Goal: Information Seeking & Learning: Check status

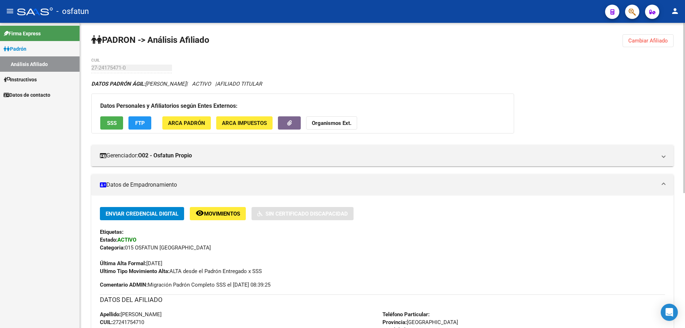
click at [321, 123] on strong "Organismos Ext." at bounding box center [332, 123] width 40 height 6
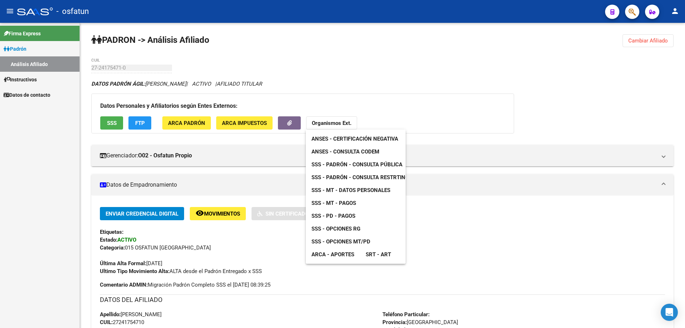
click at [335, 138] on span "ANSES - Certificación Negativa" at bounding box center [355, 139] width 87 height 6
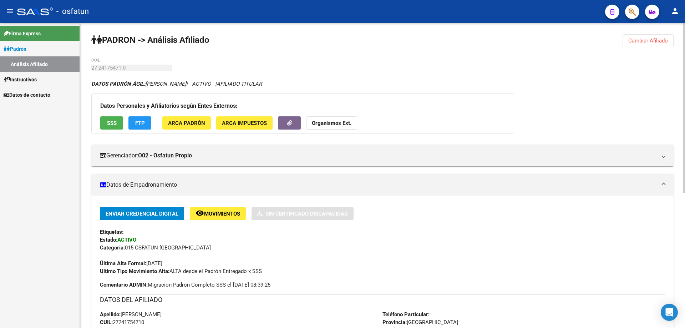
click at [323, 126] on strong "Organismos Ext." at bounding box center [332, 123] width 40 height 6
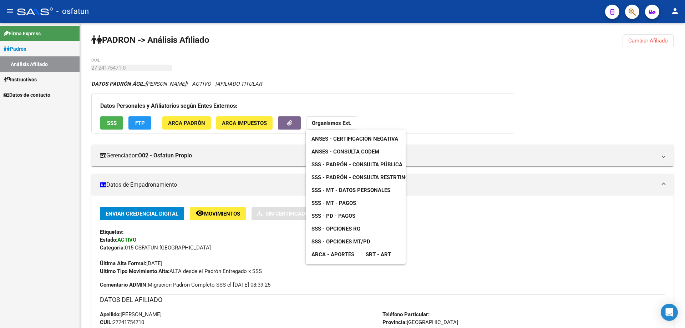
click at [329, 154] on span "ANSES - Consulta CODEM" at bounding box center [346, 152] width 68 height 6
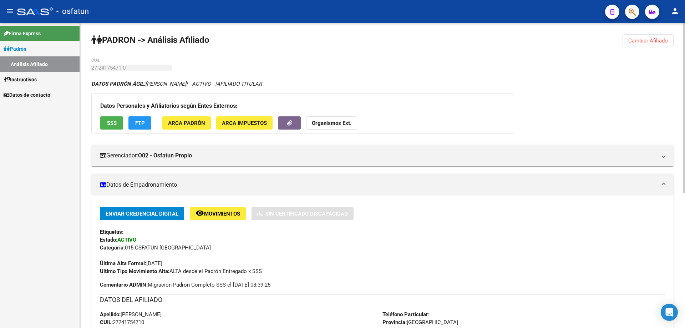
click at [324, 122] on strong "Organismos Ext." at bounding box center [332, 123] width 40 height 6
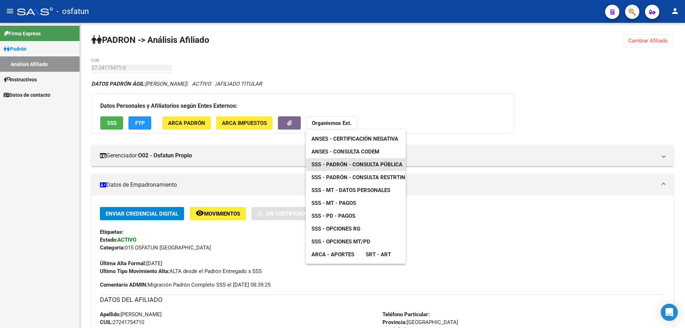
click at [336, 163] on span "SSS - Padrón - Consulta Pública" at bounding box center [357, 164] width 91 height 6
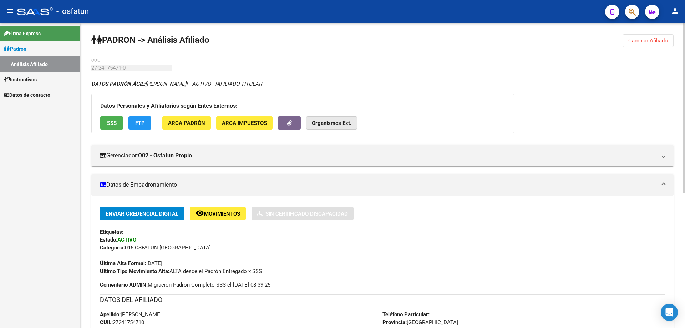
click at [314, 126] on strong "Organismos Ext." at bounding box center [332, 123] width 40 height 6
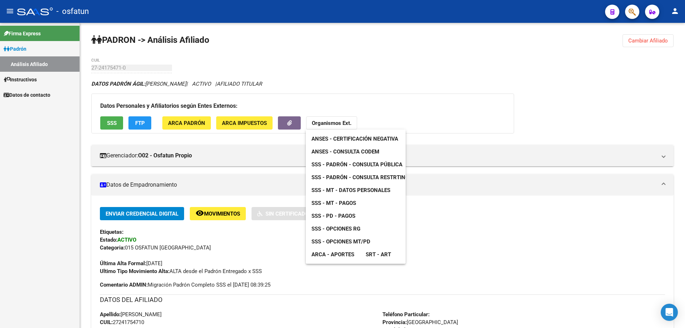
click at [329, 177] on span "SSS - Padrón - Consulta Restrtingida" at bounding box center [365, 177] width 106 height 6
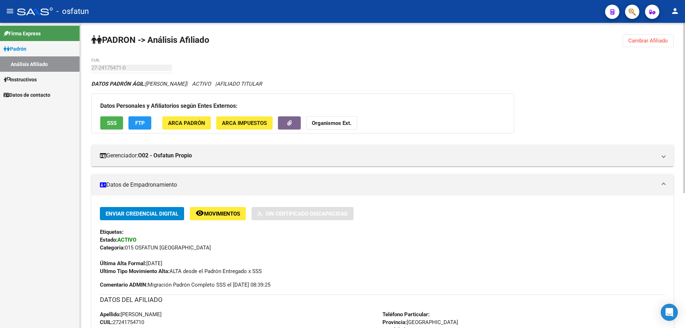
click at [331, 128] on button "Organismos Ext." at bounding box center [331, 122] width 51 height 13
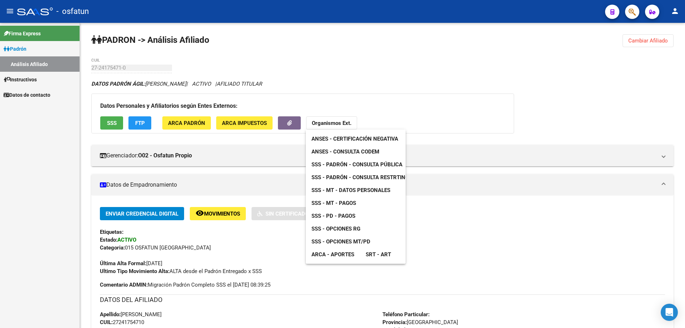
click at [356, 191] on span "SSS - MT - Datos Personales" at bounding box center [351, 190] width 79 height 6
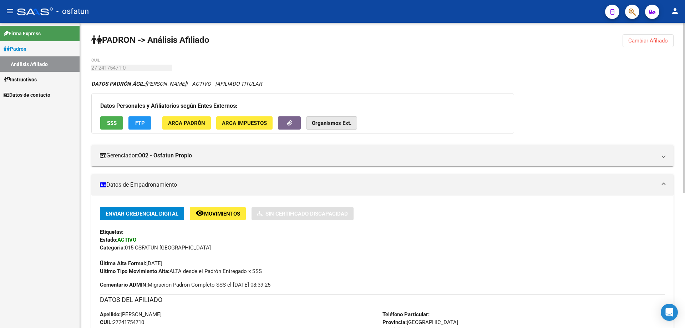
click at [345, 126] on button "Organismos Ext." at bounding box center [331, 122] width 51 height 13
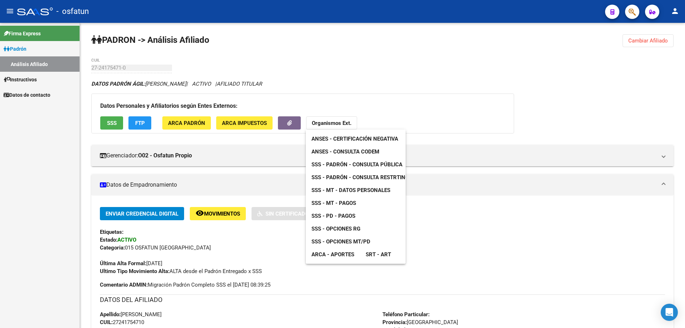
click at [470, 249] on div at bounding box center [342, 164] width 685 height 328
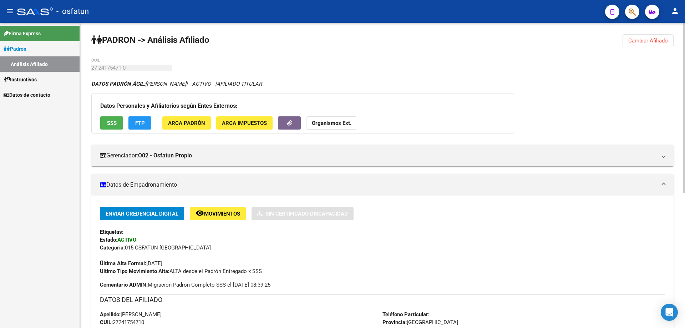
click at [649, 44] on button "Cambiar Afiliado" at bounding box center [648, 40] width 51 height 13
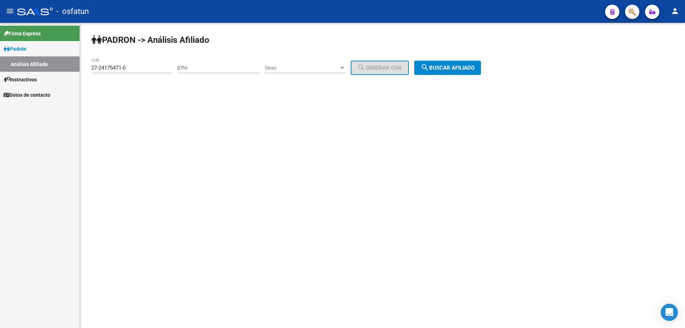
click at [149, 65] on input "27-24175471-0" at bounding box center [131, 68] width 81 height 6
click at [129, 67] on input "20-28086373-5" at bounding box center [131, 68] width 81 height 6
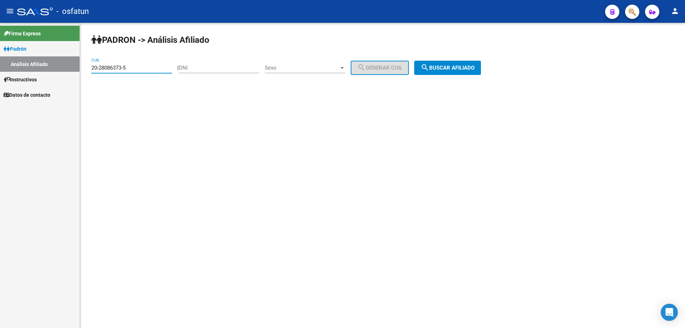
click at [129, 67] on input "20-28086373-5" at bounding box center [131, 68] width 81 height 6
click at [443, 69] on span "search Buscar afiliado" at bounding box center [448, 68] width 54 height 6
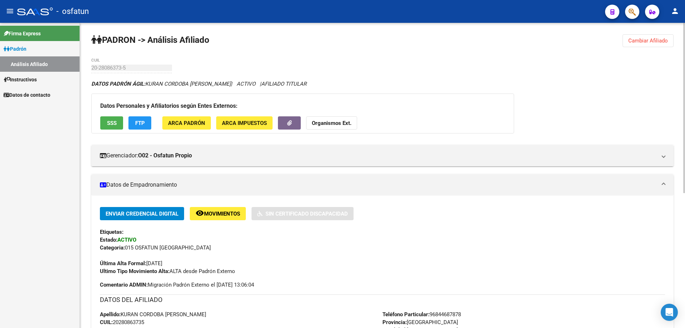
click at [315, 124] on strong "Organismos Ext." at bounding box center [332, 123] width 40 height 6
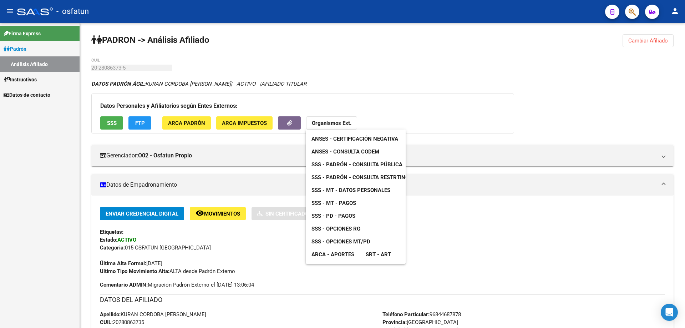
click at [330, 135] on link "ANSES - Certificación Negativa" at bounding box center [355, 138] width 98 height 13
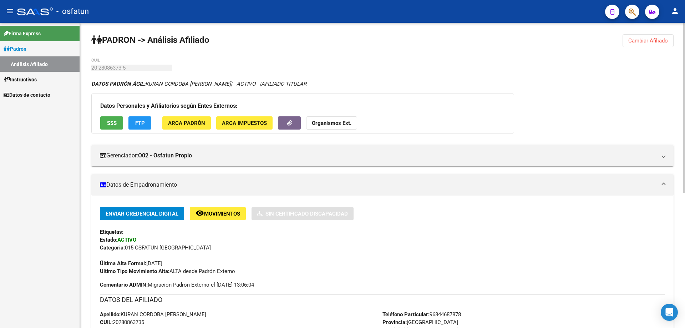
click at [338, 123] on strong "Organismos Ext." at bounding box center [332, 123] width 40 height 6
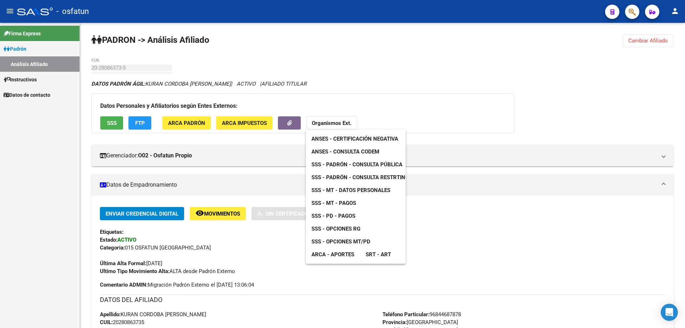
click at [345, 152] on span "ANSES - Consulta CODEM" at bounding box center [346, 152] width 68 height 6
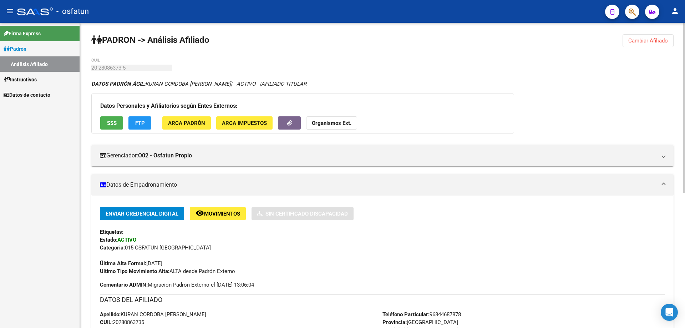
click at [337, 118] on button "Organismos Ext." at bounding box center [331, 122] width 51 height 13
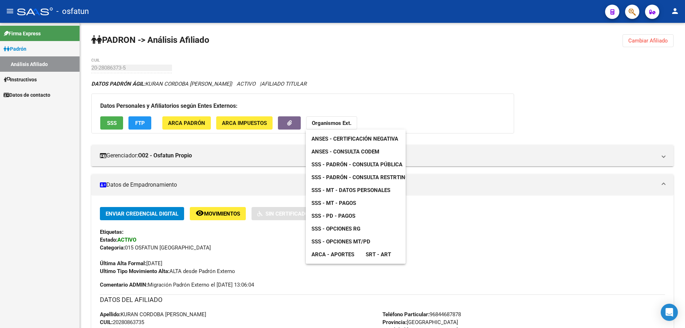
click at [340, 164] on span "SSS - Padrón - Consulta Pública" at bounding box center [357, 164] width 91 height 6
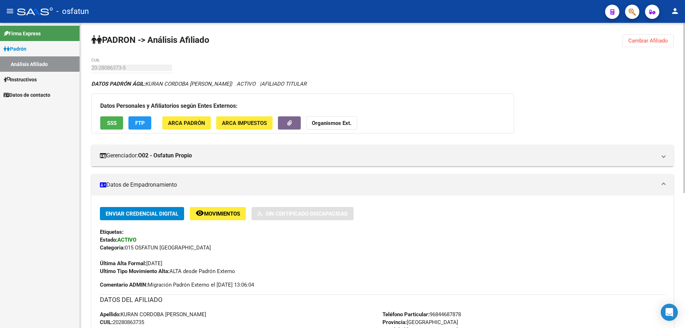
click at [331, 122] on strong "Organismos Ext." at bounding box center [332, 123] width 40 height 6
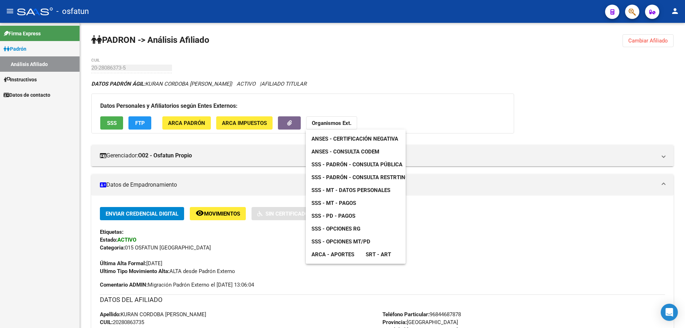
click at [335, 162] on span "SSS - Padrón - Consulta Pública" at bounding box center [357, 164] width 91 height 6
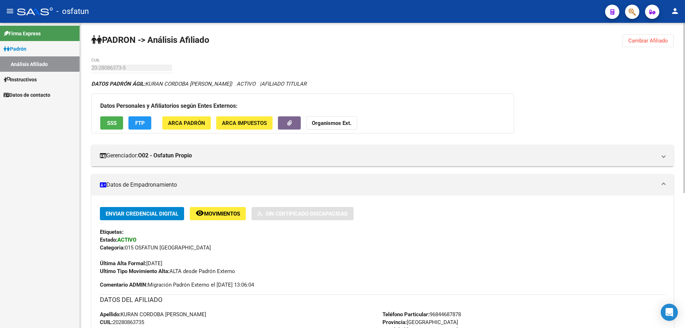
click at [349, 119] on button "Organismos Ext." at bounding box center [331, 122] width 51 height 13
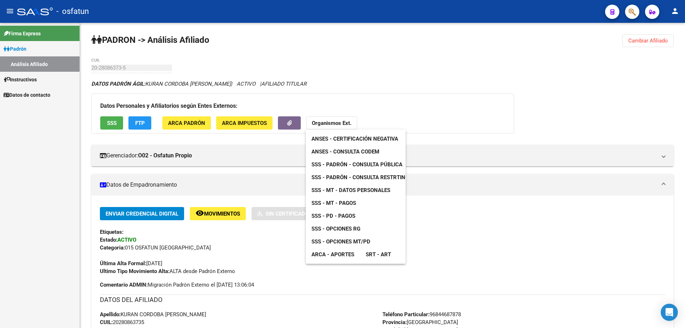
click at [346, 188] on span "SSS - MT - Datos Personales" at bounding box center [351, 190] width 79 height 6
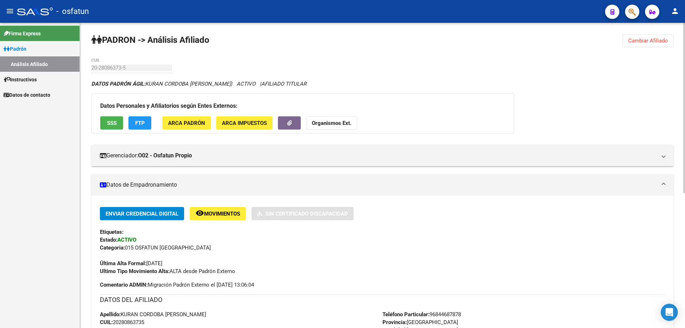
click at [321, 119] on button "Organismos Ext." at bounding box center [331, 122] width 51 height 13
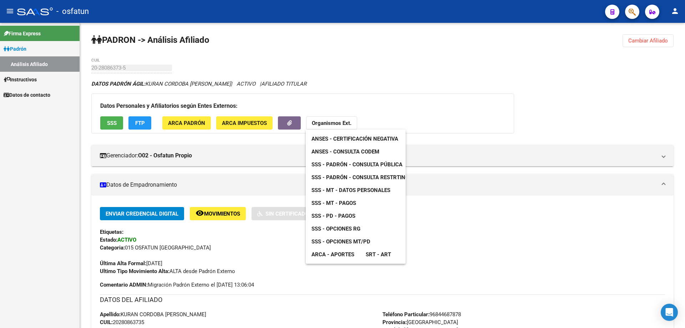
click at [341, 202] on span "SSS - MT - Pagos" at bounding box center [334, 203] width 45 height 6
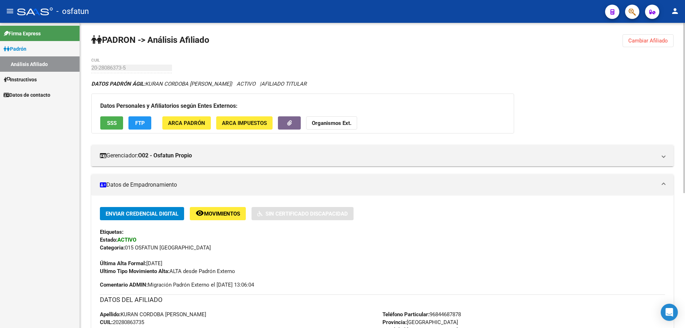
click at [659, 41] on span "Cambiar Afiliado" at bounding box center [649, 40] width 40 height 6
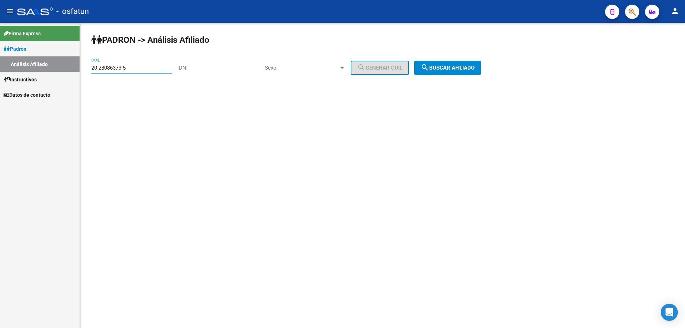
click at [138, 68] on input "20-28086373-5" at bounding box center [131, 68] width 81 height 6
drag, startPoint x: 138, startPoint y: 68, endPoint x: 89, endPoint y: 73, distance: 49.2
click at [89, 73] on div "PADRON -> Análisis Afiliado 27-29514043-2 CUIL | DNI Sexo Sexo search Generar C…" at bounding box center [382, 60] width 605 height 75
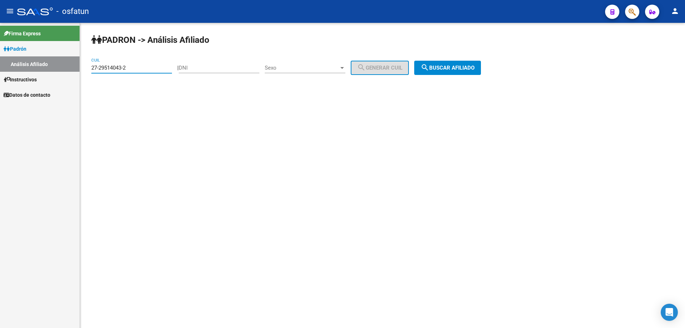
click at [474, 70] on span "search Buscar afiliado" at bounding box center [448, 68] width 54 height 6
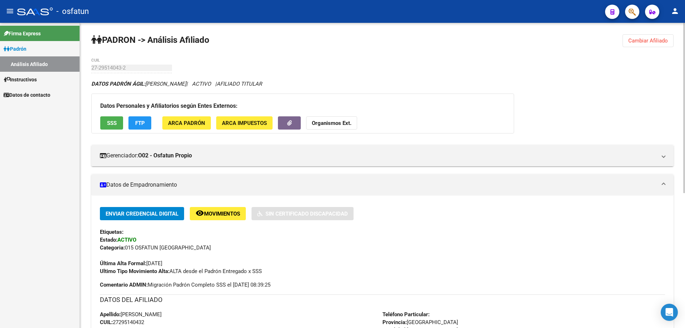
click at [337, 127] on button "Organismos Ext." at bounding box center [331, 122] width 51 height 13
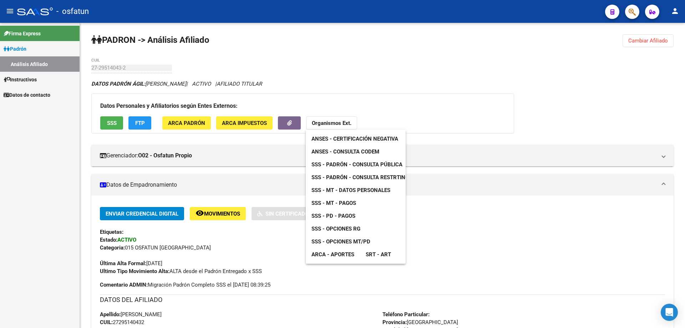
click at [340, 140] on span "ANSES - Certificación Negativa" at bounding box center [355, 139] width 87 height 6
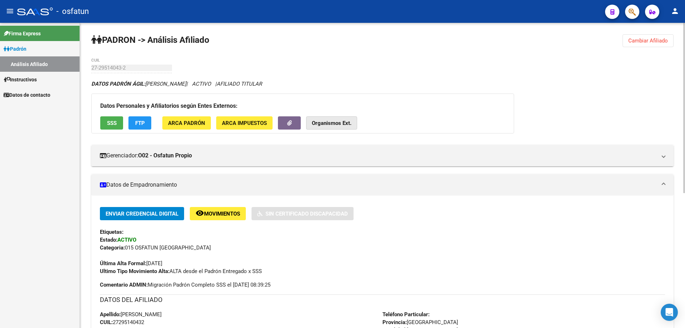
click at [338, 125] on strong "Organismos Ext." at bounding box center [332, 123] width 40 height 6
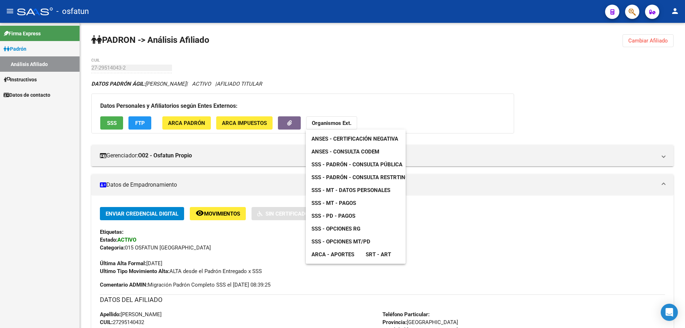
click at [340, 152] on span "ANSES - Consulta CODEM" at bounding box center [346, 152] width 68 height 6
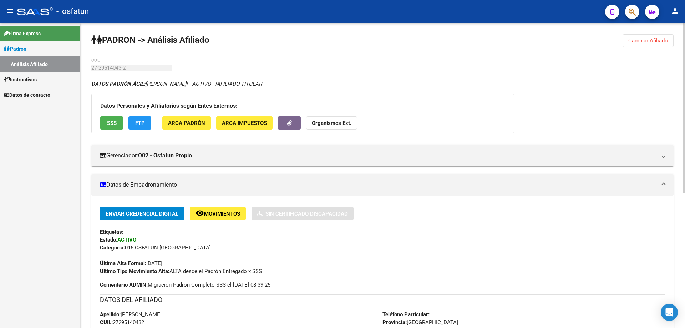
click at [325, 121] on strong "Organismos Ext." at bounding box center [332, 123] width 40 height 6
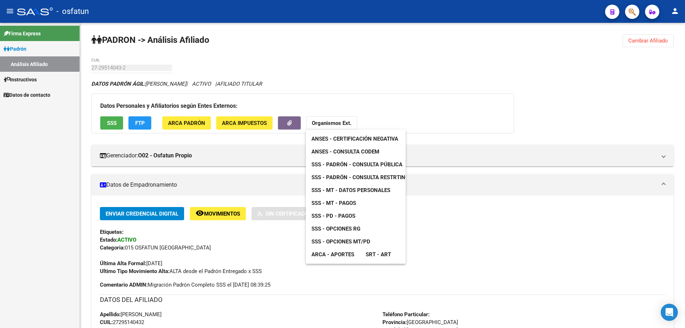
click at [336, 164] on span "SSS - Padrón - Consulta Pública" at bounding box center [357, 164] width 91 height 6
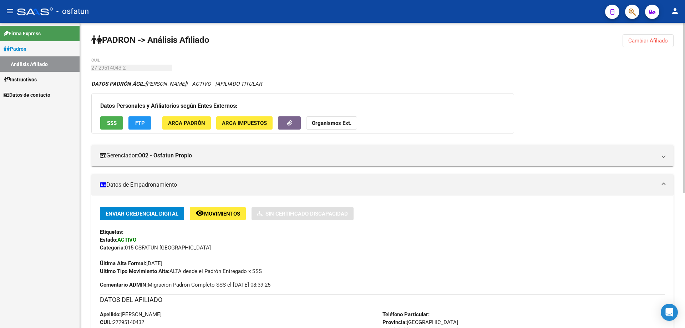
click at [654, 47] on button "Cambiar Afiliado" at bounding box center [648, 40] width 51 height 13
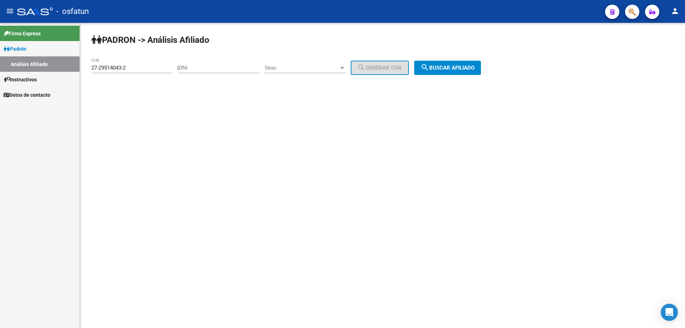
click at [130, 70] on input "27-29514043-2" at bounding box center [131, 68] width 81 height 6
click at [462, 63] on button "search Buscar afiliado" at bounding box center [447, 68] width 67 height 14
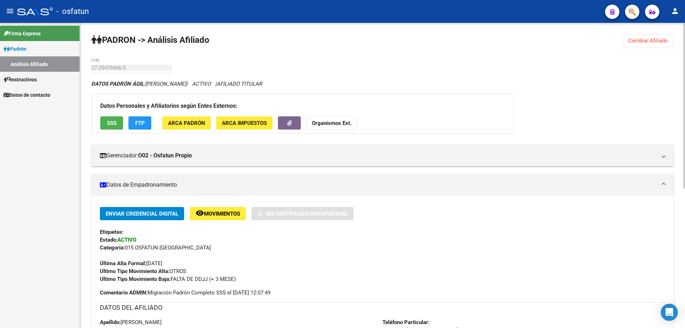
click at [316, 123] on strong "Organismos Ext." at bounding box center [332, 123] width 40 height 6
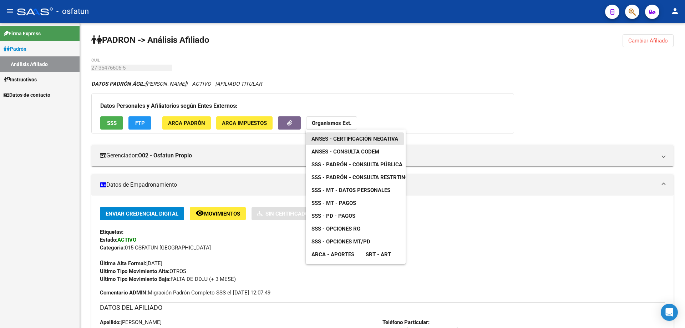
click at [320, 139] on span "ANSES - Certificación Negativa" at bounding box center [355, 139] width 87 height 6
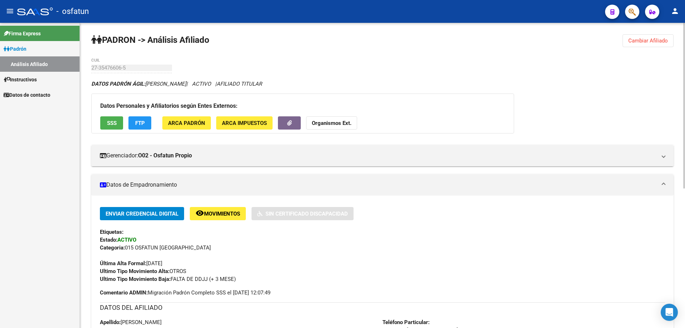
click at [335, 122] on strong "Organismos Ext." at bounding box center [332, 123] width 40 height 6
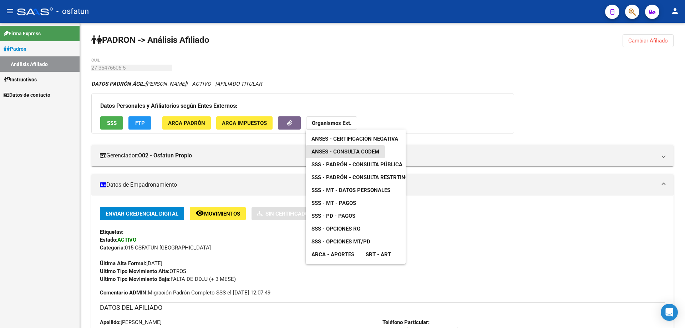
click at [342, 151] on span "ANSES - Consulta CODEM" at bounding box center [346, 152] width 68 height 6
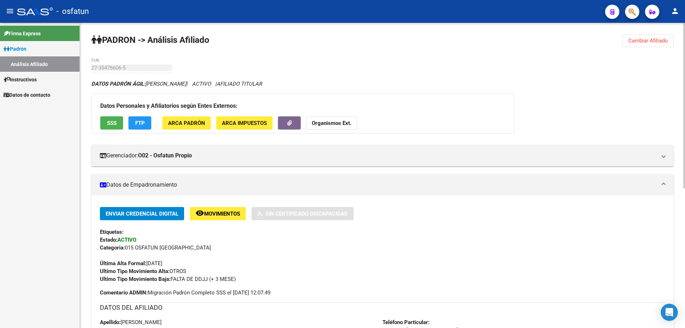
click at [328, 127] on button "Organismos Ext." at bounding box center [331, 122] width 51 height 13
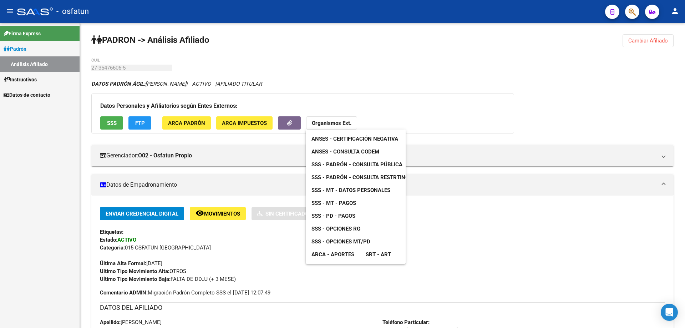
click at [340, 162] on span "SSS - Padrón - Consulta Pública" at bounding box center [357, 164] width 91 height 6
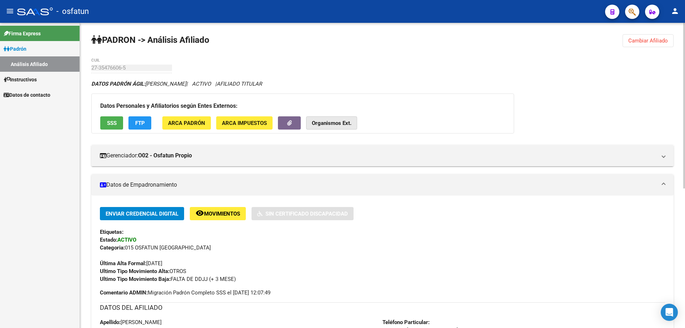
click at [335, 124] on strong "Organismos Ext." at bounding box center [332, 123] width 40 height 6
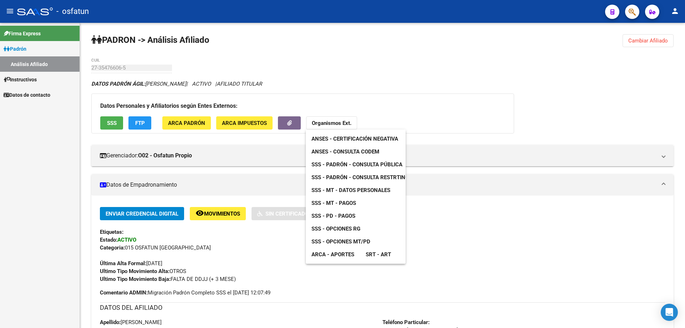
click at [345, 192] on span "SSS - MT - Datos Personales" at bounding box center [351, 190] width 79 height 6
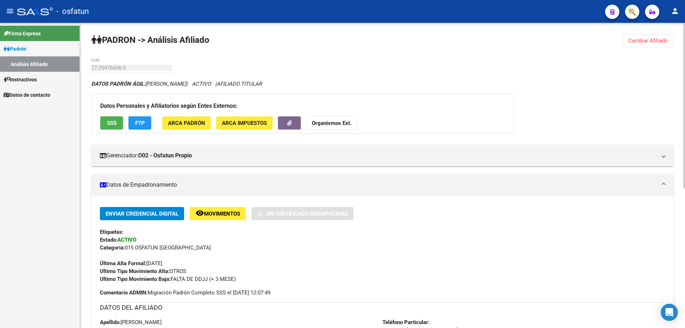
click at [317, 125] on strong "Organismos Ext." at bounding box center [332, 123] width 40 height 6
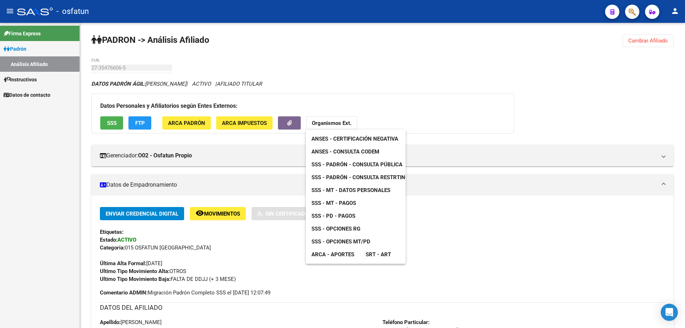
click at [652, 43] on div at bounding box center [342, 164] width 685 height 328
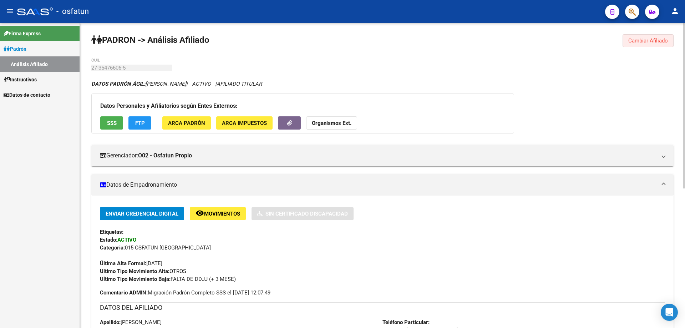
click at [647, 39] on span "Cambiar Afiliado" at bounding box center [649, 40] width 40 height 6
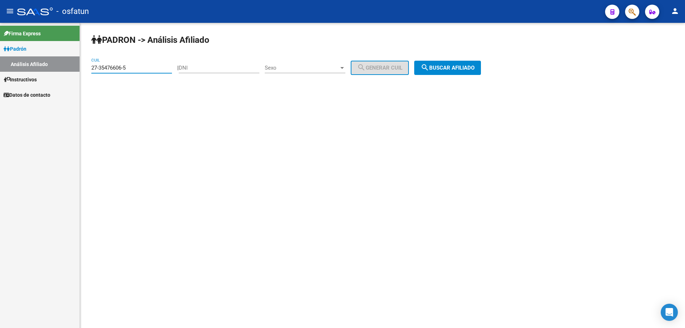
drag, startPoint x: 131, startPoint y: 68, endPoint x: 89, endPoint y: 74, distance: 42.5
click at [89, 74] on div "PADRON -> Análisis Afiliado 27-35476606-5 CUIL | DNI Sexo Sexo search Generar C…" at bounding box center [382, 60] width 605 height 75
click at [138, 65] on input "27-25633094-1" at bounding box center [131, 68] width 81 height 6
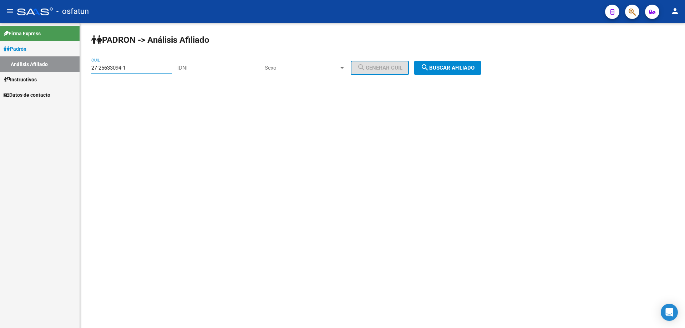
click at [448, 73] on button "search Buscar afiliado" at bounding box center [447, 68] width 67 height 14
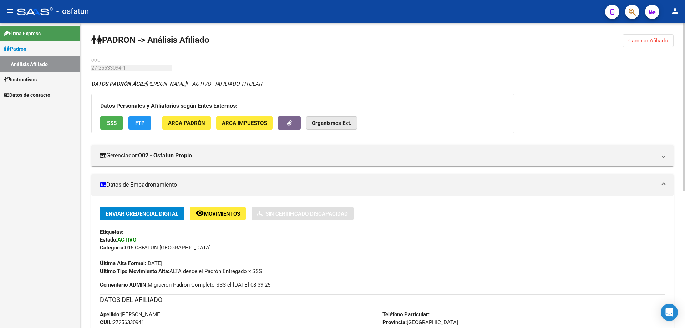
click at [353, 126] on button "Organismos Ext." at bounding box center [331, 122] width 51 height 13
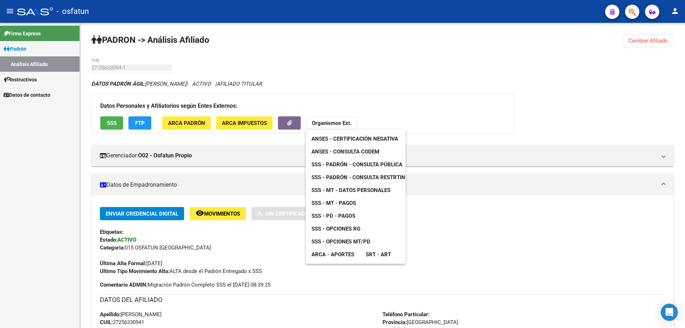
click at [345, 144] on link "ANSES - Certificación Negativa" at bounding box center [355, 138] width 98 height 13
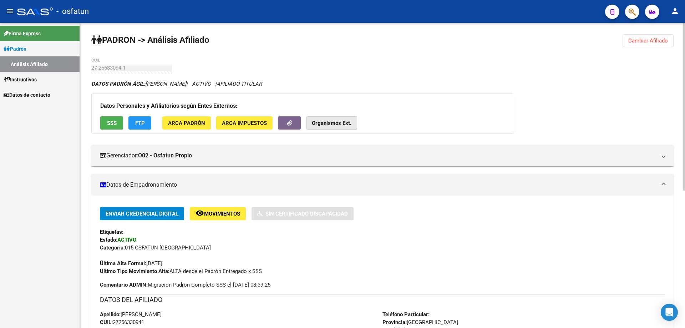
click at [323, 122] on strong "Organismos Ext." at bounding box center [332, 123] width 40 height 6
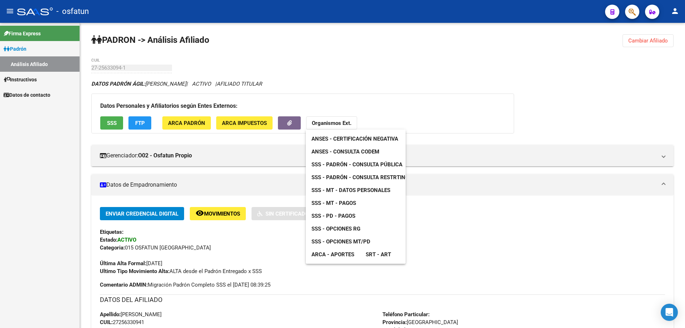
click at [331, 151] on span "ANSES - Consulta CODEM" at bounding box center [346, 152] width 68 height 6
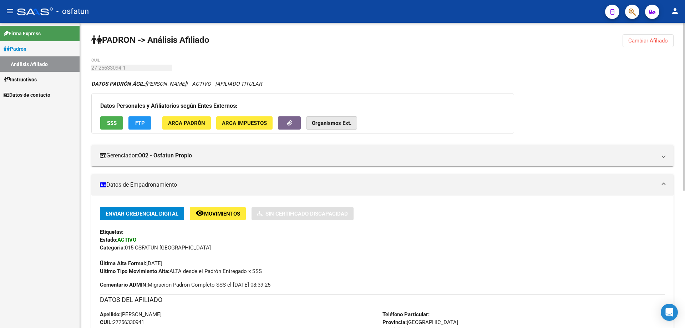
click at [340, 128] on button "Organismos Ext." at bounding box center [331, 122] width 51 height 13
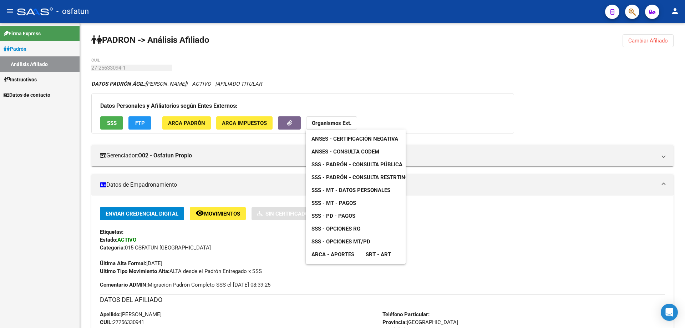
click at [342, 164] on span "SSS - Padrón - Consulta Pública" at bounding box center [357, 164] width 91 height 6
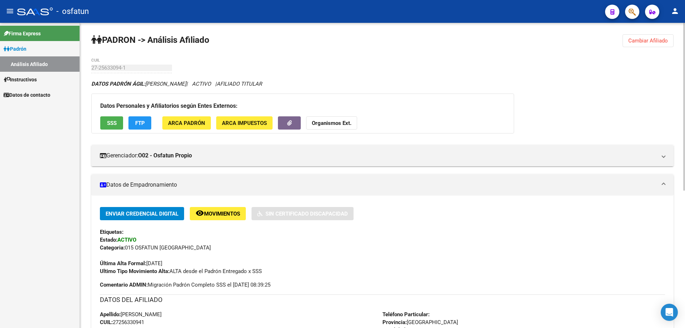
click at [349, 126] on strong "Organismos Ext." at bounding box center [332, 123] width 40 height 6
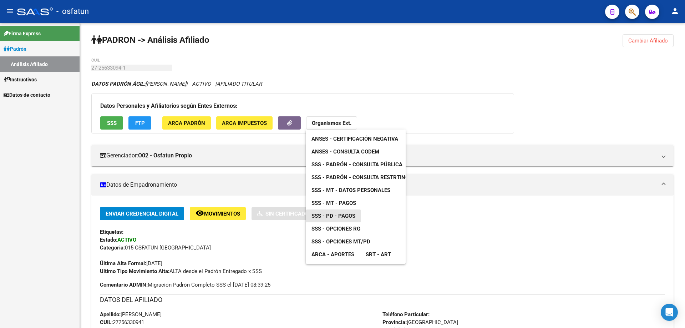
click at [344, 218] on span "SSS - PD - Pagos" at bounding box center [334, 216] width 44 height 6
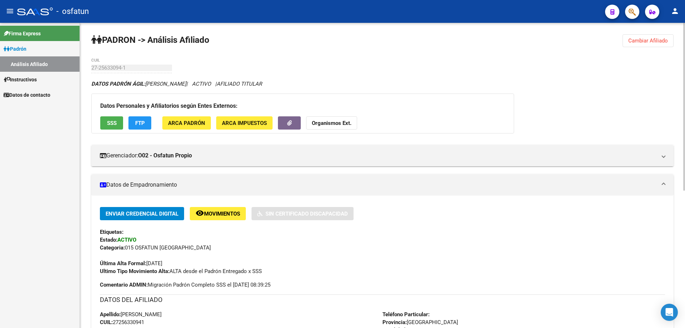
click at [316, 125] on strong "Organismos Ext." at bounding box center [332, 123] width 40 height 6
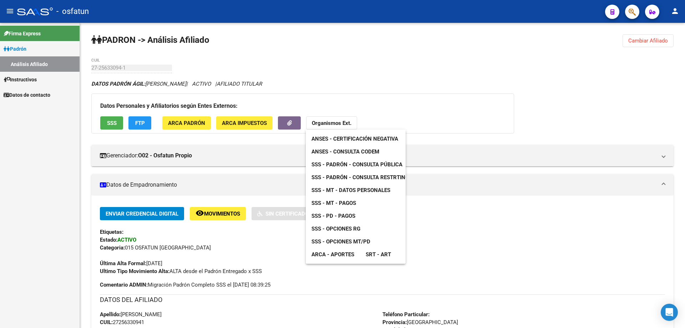
click at [348, 241] on span "SSS - Opciones MT/PD" at bounding box center [341, 241] width 59 height 6
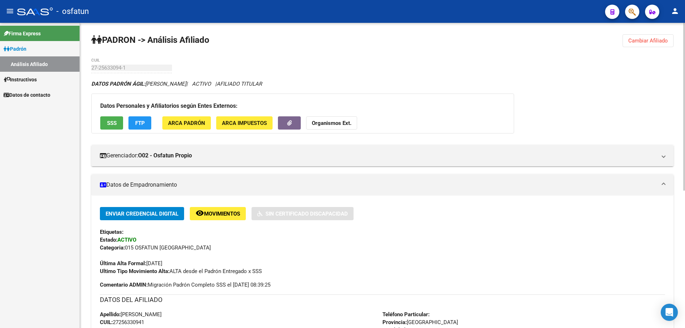
click at [665, 36] on button "Cambiar Afiliado" at bounding box center [648, 40] width 51 height 13
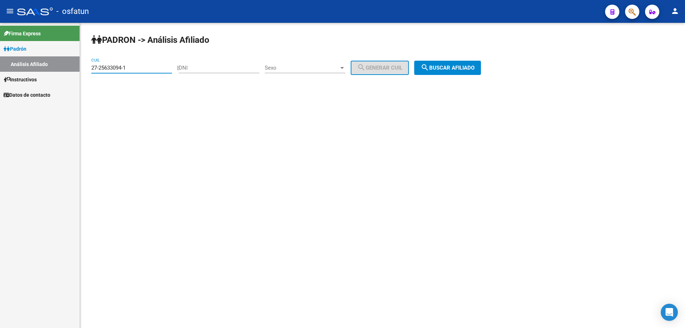
click at [145, 70] on input "27-25633094-1" at bounding box center [131, 68] width 81 height 6
click at [474, 62] on button "search Buscar afiliado" at bounding box center [447, 68] width 67 height 14
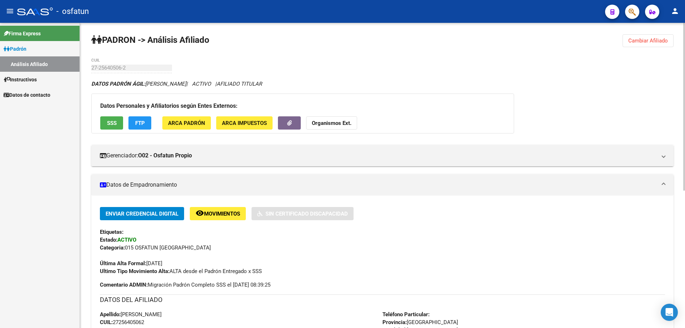
click at [340, 126] on strong "Organismos Ext." at bounding box center [332, 123] width 40 height 6
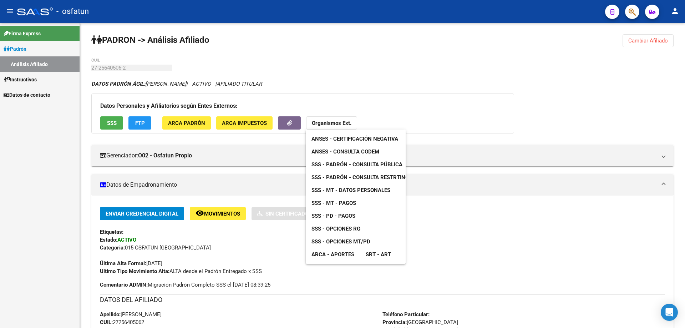
click at [343, 138] on span "ANSES - Certificación Negativa" at bounding box center [355, 139] width 87 height 6
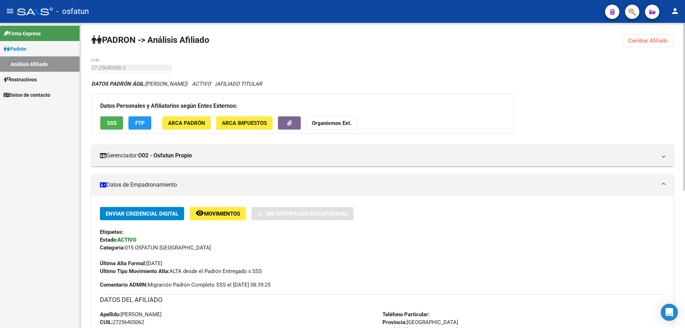
click at [328, 124] on strong "Organismos Ext." at bounding box center [332, 123] width 40 height 6
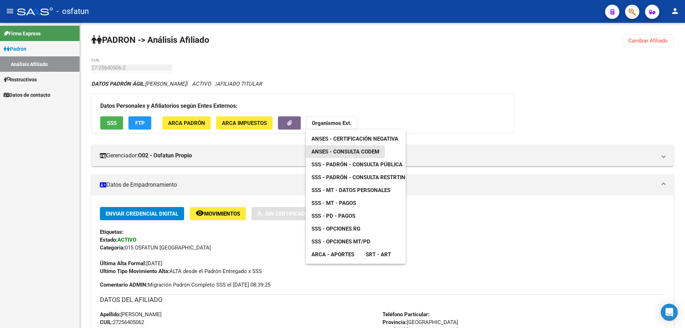
click at [328, 148] on link "ANSES - Consulta CODEM" at bounding box center [345, 151] width 79 height 13
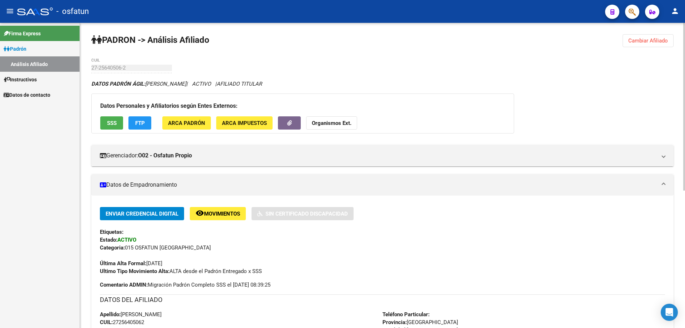
click at [331, 121] on strong "Organismos Ext." at bounding box center [332, 123] width 40 height 6
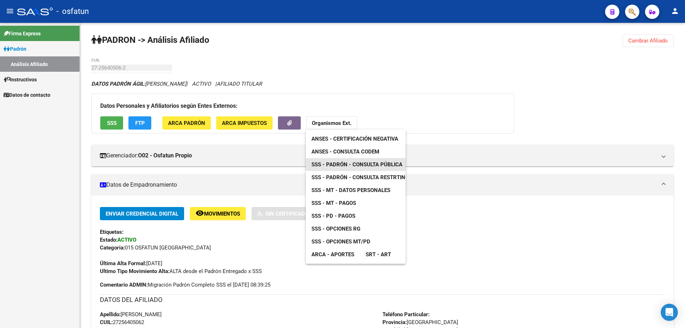
click at [343, 164] on span "SSS - Padrón - Consulta Pública" at bounding box center [357, 164] width 91 height 6
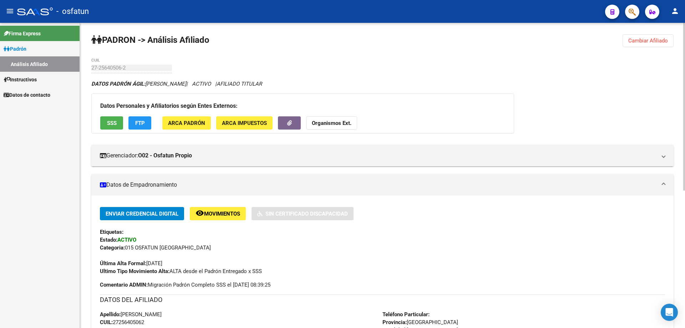
click at [347, 122] on strong "Organismos Ext." at bounding box center [332, 123] width 40 height 6
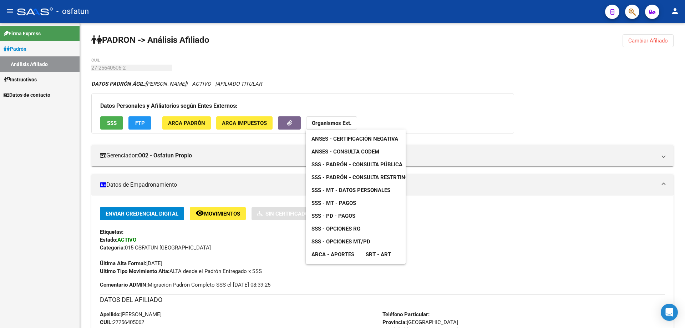
click at [347, 245] on link "SSS - Opciones MT/PD" at bounding box center [341, 241] width 70 height 13
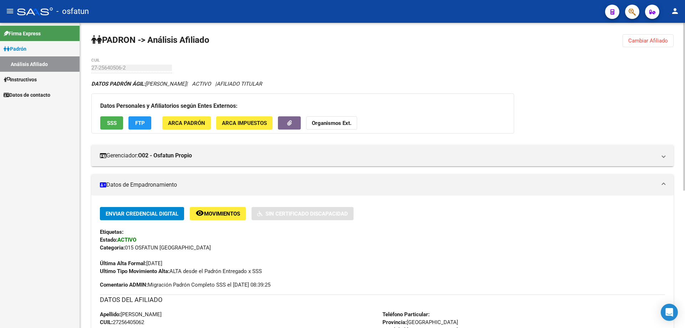
click at [342, 129] on button "Organismos Ext." at bounding box center [331, 122] width 51 height 13
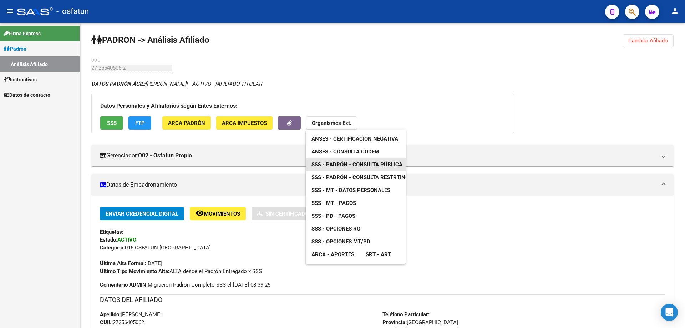
click at [345, 165] on span "SSS - Padrón - Consulta Pública" at bounding box center [357, 164] width 91 height 6
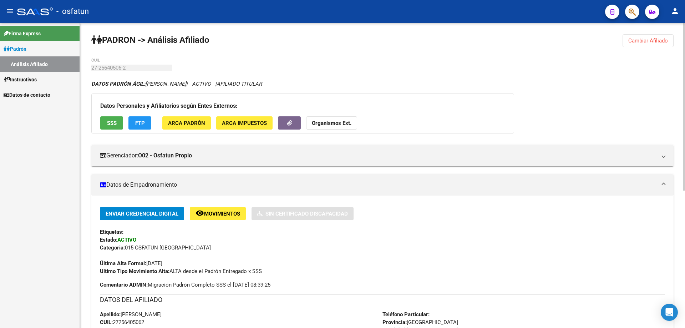
click at [332, 128] on button "Organismos Ext." at bounding box center [331, 122] width 51 height 13
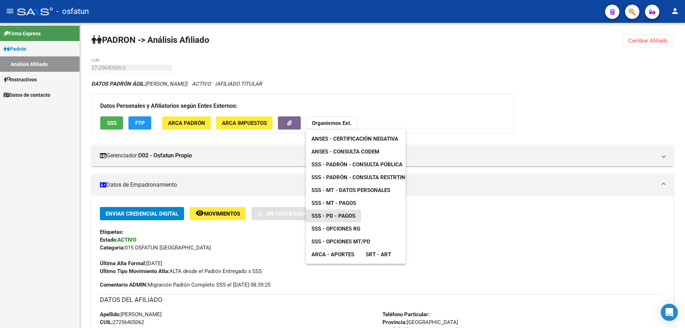
click at [335, 215] on span "SSS - PD - Pagos" at bounding box center [334, 216] width 44 height 6
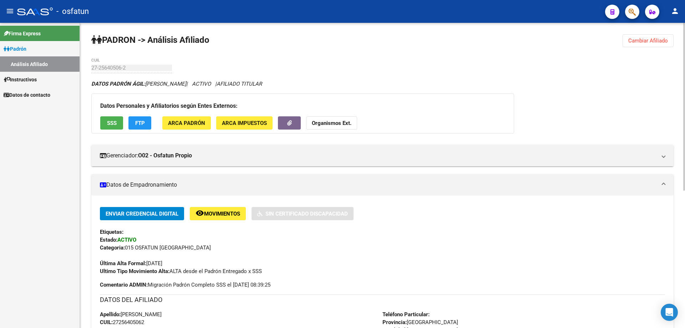
click at [327, 120] on strong "Organismos Ext." at bounding box center [332, 123] width 40 height 6
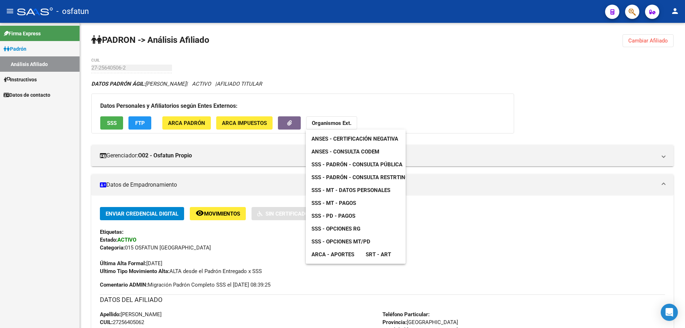
click at [337, 241] on span "SSS - Opciones MT/PD" at bounding box center [341, 241] width 59 height 6
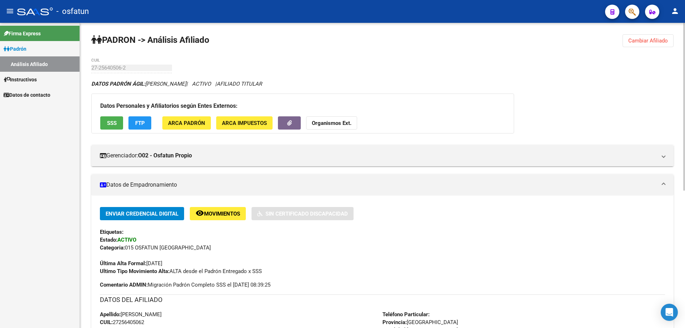
click at [642, 41] on span "Cambiar Afiliado" at bounding box center [649, 40] width 40 height 6
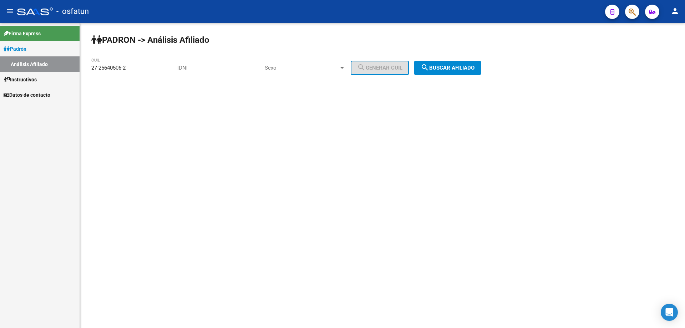
click at [150, 73] on div "27-25640506-2 CUIL" at bounding box center [131, 65] width 81 height 15
click at [149, 71] on div "27-25640506-2 CUIL" at bounding box center [131, 65] width 81 height 15
type input "2"
click at [149, 71] on div "27-26401099-8 CUIL" at bounding box center [131, 65] width 81 height 15
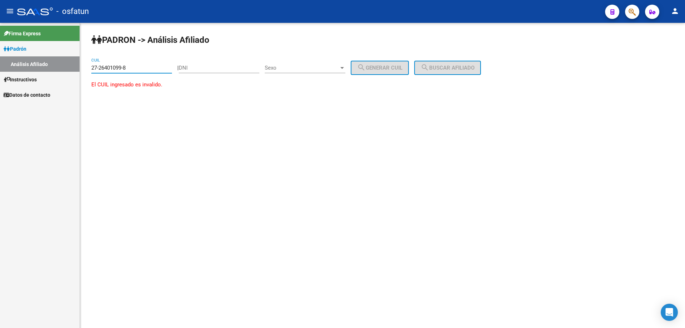
click at [150, 70] on input "27-26401099-8" at bounding box center [131, 68] width 81 height 6
drag, startPoint x: 139, startPoint y: 64, endPoint x: 94, endPoint y: 71, distance: 45.5
click at [94, 71] on div "27-26401099-8 CUIL" at bounding box center [131, 65] width 81 height 15
type input "2"
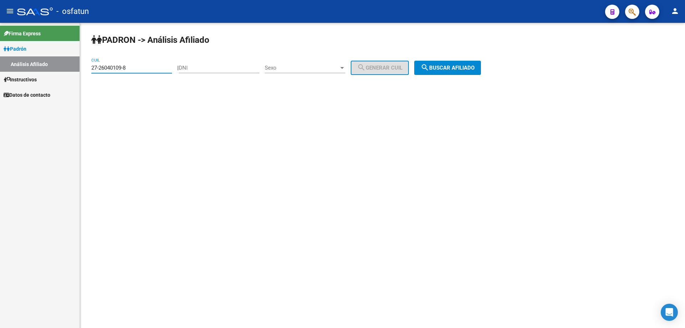
click at [135, 67] on input "27-26040109-8" at bounding box center [131, 68] width 81 height 6
click at [457, 61] on button "search Buscar afiliado" at bounding box center [447, 68] width 67 height 14
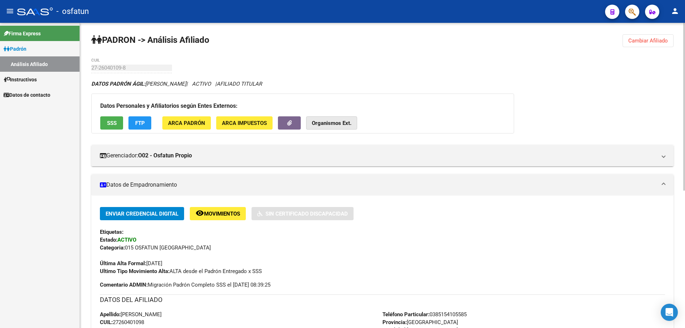
click at [343, 127] on button "Organismos Ext." at bounding box center [331, 122] width 51 height 13
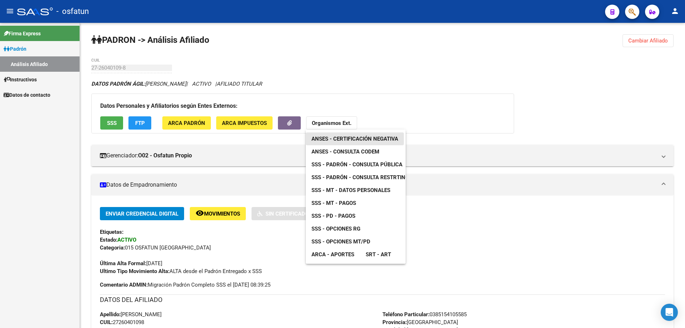
click at [343, 140] on span "ANSES - Certificación Negativa" at bounding box center [355, 139] width 87 height 6
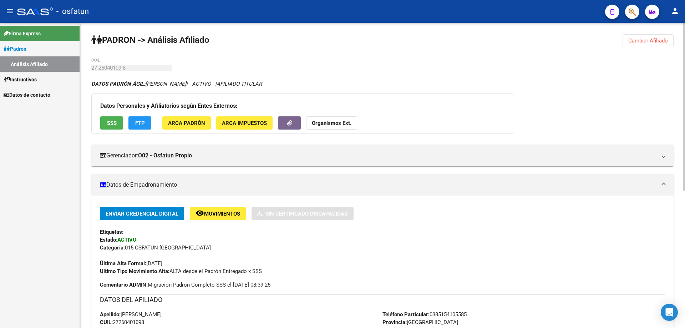
click at [327, 122] on strong "Organismos Ext." at bounding box center [332, 123] width 40 height 6
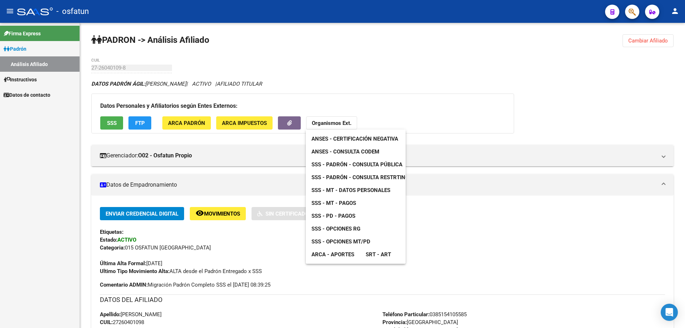
click at [334, 152] on span "ANSES - Consulta CODEM" at bounding box center [346, 152] width 68 height 6
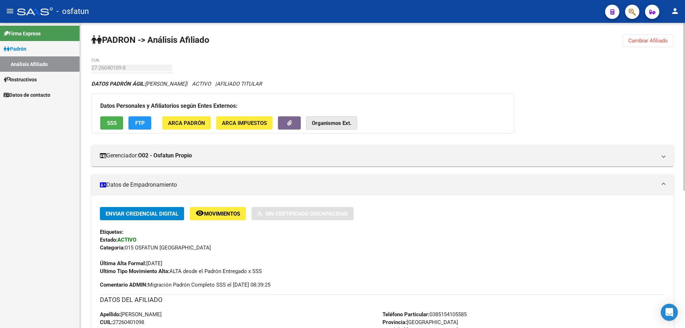
click at [329, 123] on strong "Organismos Ext." at bounding box center [332, 123] width 40 height 6
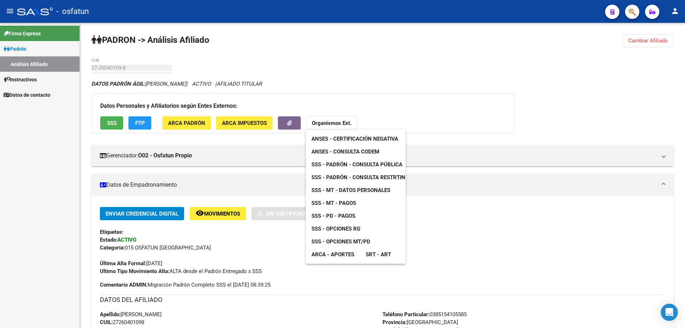
click at [347, 161] on span "SSS - Padrón - Consulta Pública" at bounding box center [357, 164] width 91 height 6
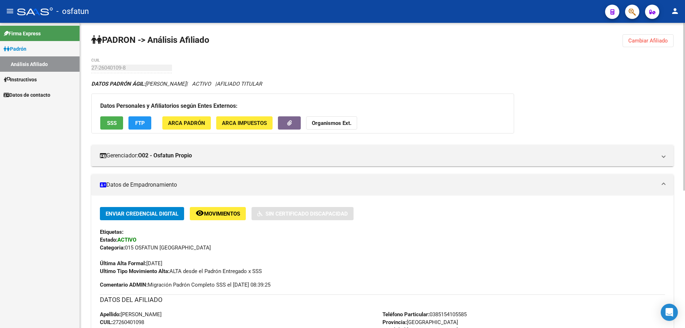
click at [338, 124] on strong "Organismos Ext." at bounding box center [332, 123] width 40 height 6
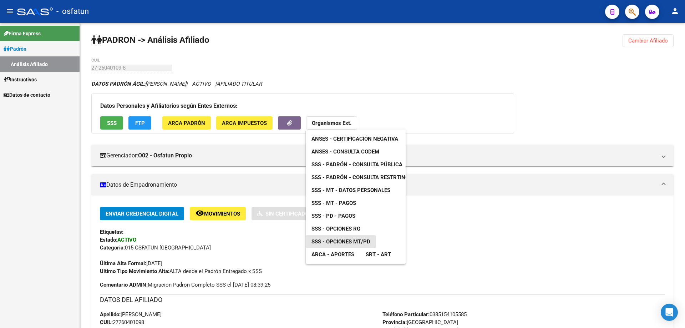
click at [341, 243] on span "SSS - Opciones MT/PD" at bounding box center [341, 241] width 59 height 6
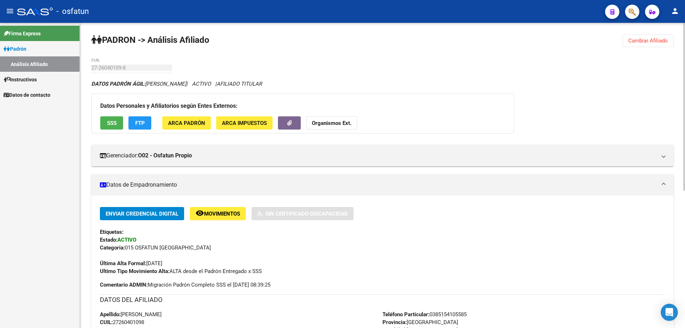
click at [325, 127] on button "Organismos Ext." at bounding box center [331, 122] width 51 height 13
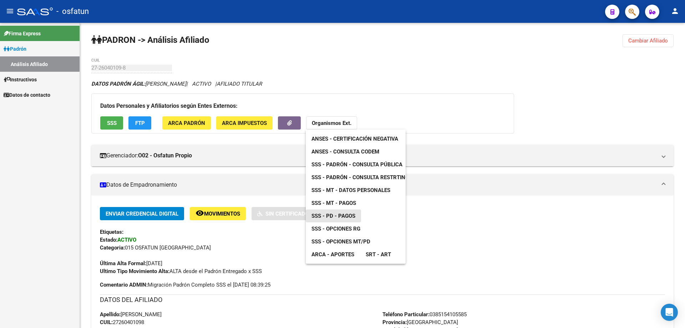
click at [340, 215] on span "SSS - PD - Pagos" at bounding box center [334, 216] width 44 height 6
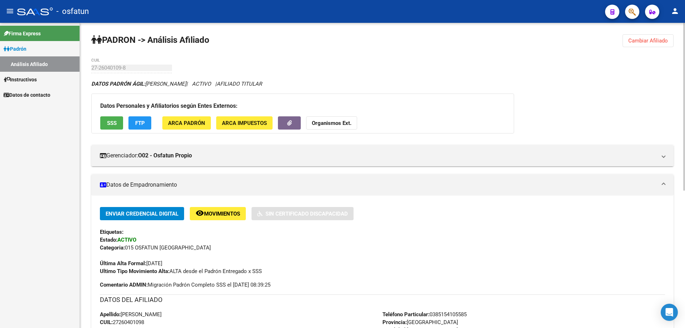
click at [339, 125] on strong "Organismos Ext." at bounding box center [332, 123] width 40 height 6
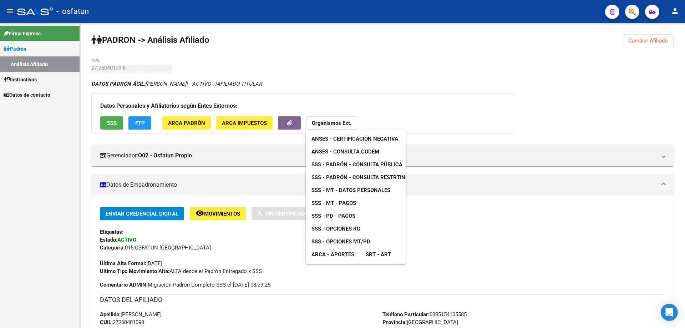
click at [352, 239] on span "SSS - Opciones MT/PD" at bounding box center [341, 241] width 59 height 6
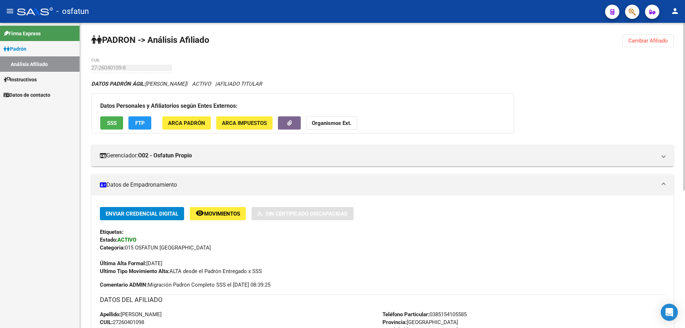
click at [660, 40] on span "Cambiar Afiliado" at bounding box center [649, 40] width 40 height 6
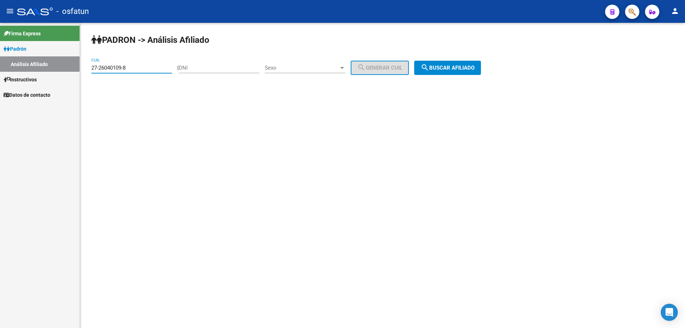
click at [156, 67] on input "27-26040109-8" at bounding box center [131, 68] width 81 height 6
click at [154, 67] on input "27-26040109-8" at bounding box center [131, 68] width 81 height 6
click at [154, 67] on input "27-26161207-6" at bounding box center [131, 68] width 81 height 6
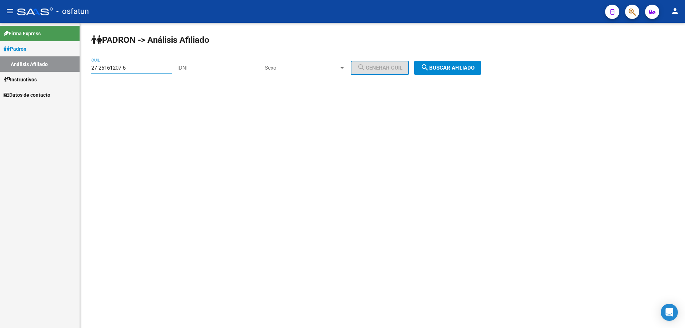
click at [154, 67] on input "27-26161207-6" at bounding box center [131, 68] width 81 height 6
click at [481, 65] on button "search Buscar afiliado" at bounding box center [447, 68] width 67 height 14
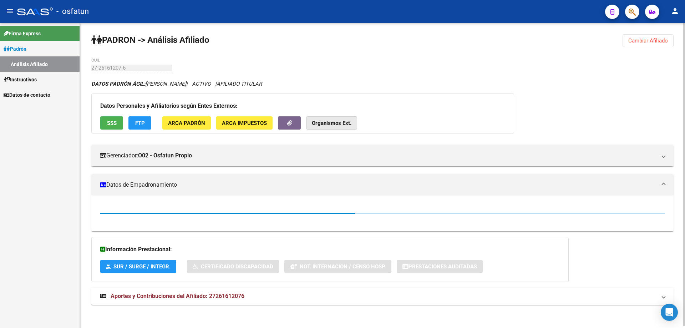
click at [340, 119] on button "Organismos Ext." at bounding box center [331, 122] width 51 height 13
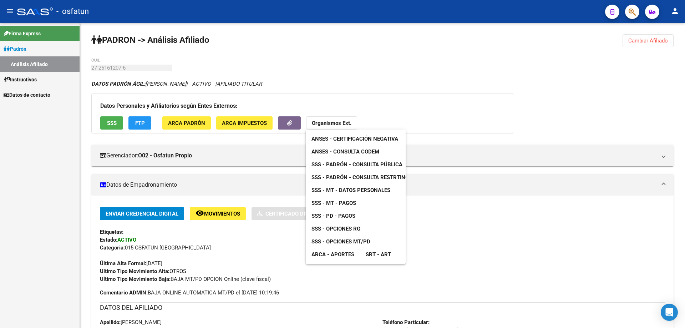
click at [338, 138] on span "ANSES - Certificación Negativa" at bounding box center [355, 139] width 87 height 6
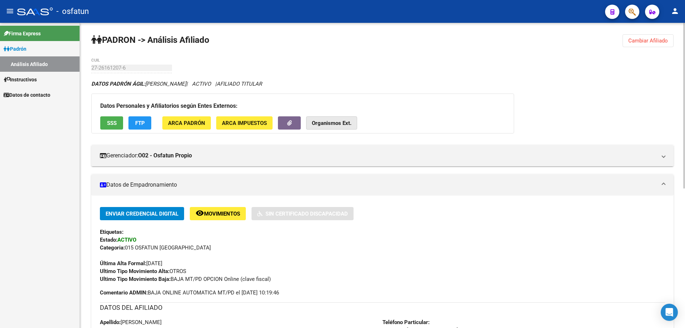
click at [331, 125] on strong "Organismos Ext." at bounding box center [332, 123] width 40 height 6
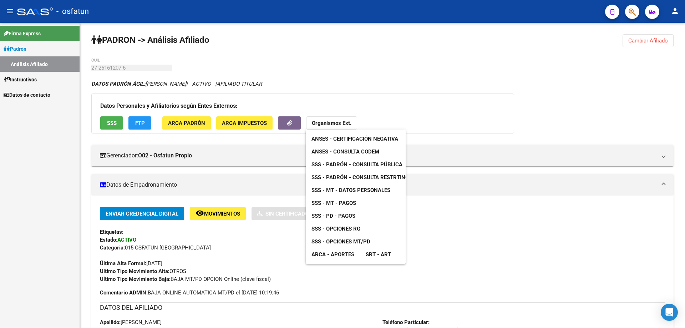
click at [335, 149] on span "ANSES - Consulta CODEM" at bounding box center [346, 152] width 68 height 6
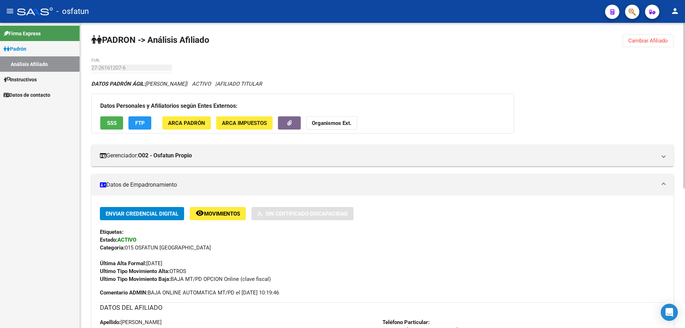
click at [336, 125] on strong "Organismos Ext." at bounding box center [332, 123] width 40 height 6
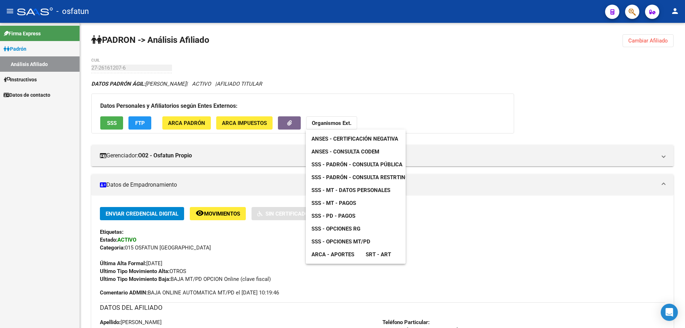
click at [345, 243] on span "SSS - Opciones MT/PD" at bounding box center [341, 241] width 59 height 6
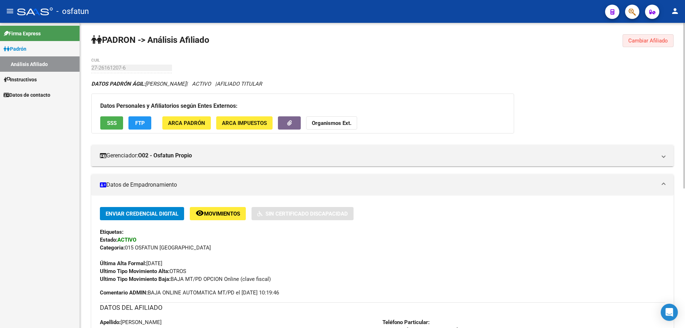
click at [646, 40] on span "Cambiar Afiliado" at bounding box center [649, 40] width 40 height 6
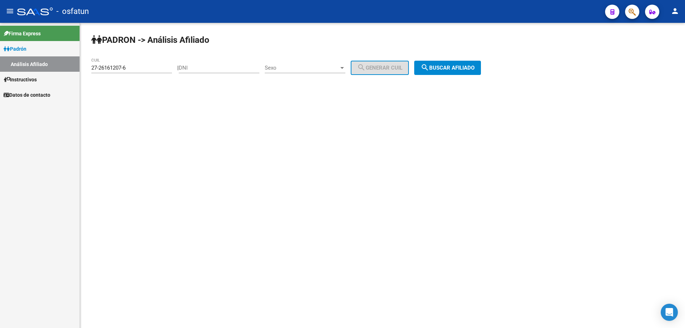
click at [130, 67] on input "27-26161207-6" at bounding box center [131, 68] width 81 height 6
type input "27-26161340-4"
click at [461, 66] on span "search Buscar afiliado" at bounding box center [448, 68] width 54 height 6
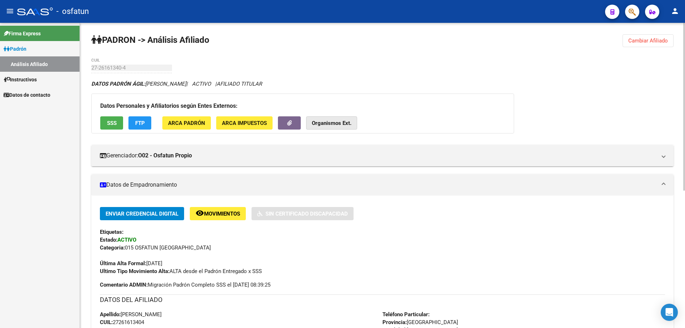
click at [335, 125] on strong "Organismos Ext." at bounding box center [332, 123] width 40 height 6
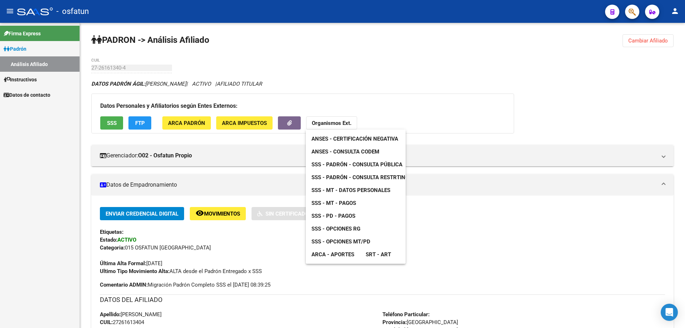
click at [337, 137] on span "ANSES - Certificación Negativa" at bounding box center [355, 139] width 87 height 6
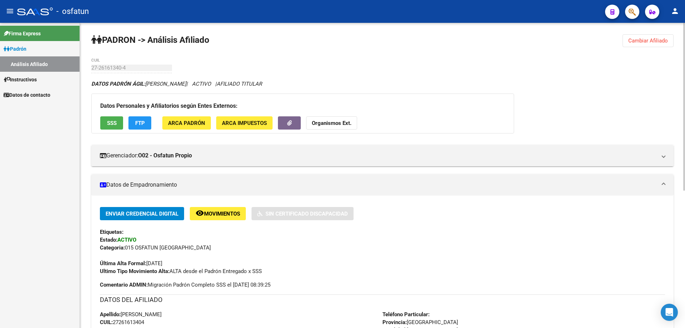
click at [326, 123] on strong "Organismos Ext." at bounding box center [332, 123] width 40 height 6
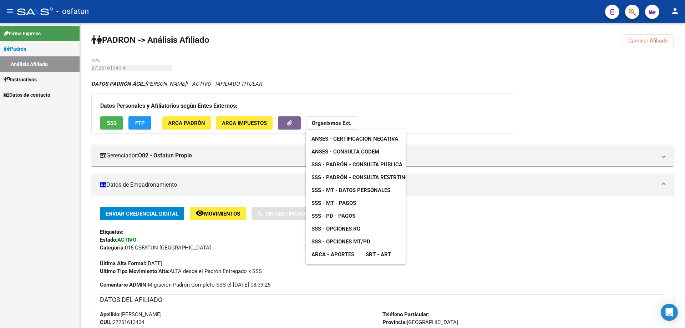
click at [328, 149] on span "ANSES - Consulta CODEM" at bounding box center [346, 152] width 68 height 6
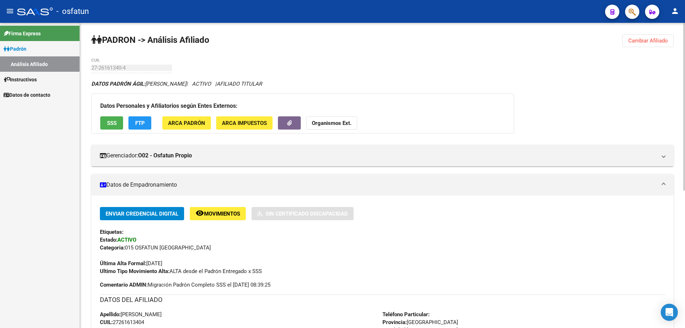
click at [344, 125] on strong "Organismos Ext." at bounding box center [332, 123] width 40 height 6
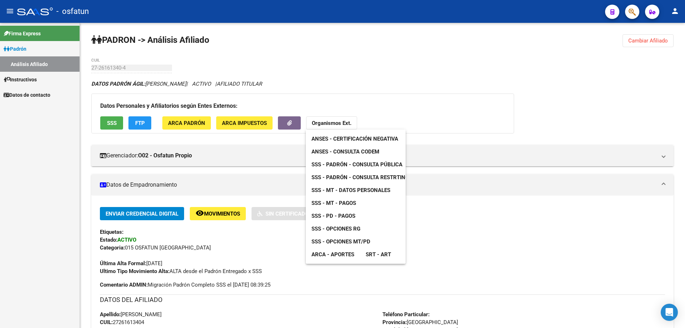
click at [345, 166] on span "SSS - Padrón - Consulta Pública" at bounding box center [357, 164] width 91 height 6
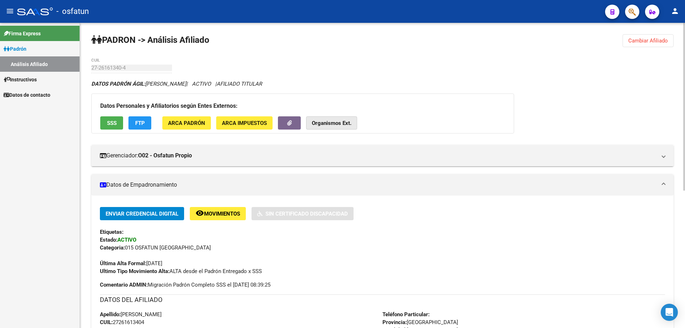
click at [338, 120] on strong "Organismos Ext." at bounding box center [332, 123] width 40 height 6
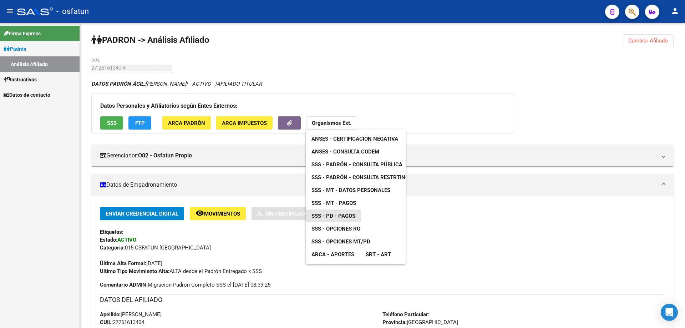
click at [347, 216] on span "SSS - PD - Pagos" at bounding box center [334, 216] width 44 height 6
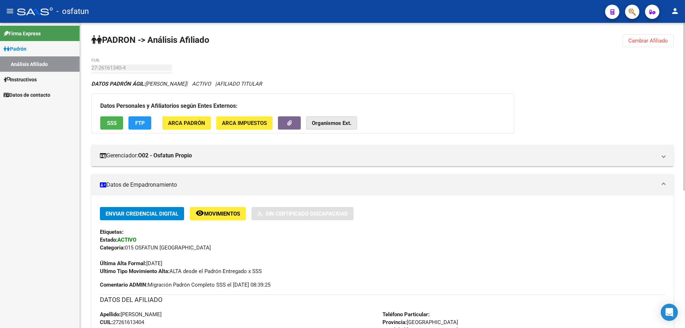
click at [341, 125] on strong "Organismos Ext." at bounding box center [332, 123] width 40 height 6
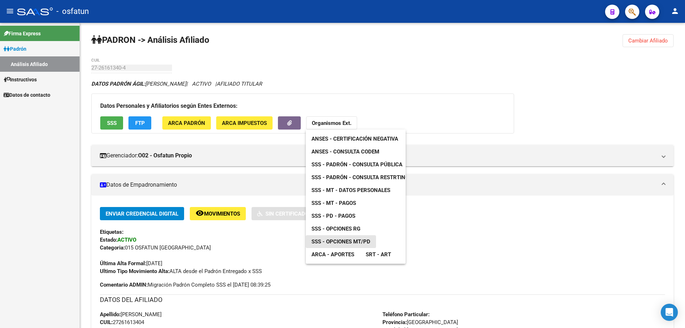
click at [361, 244] on span "SSS - Opciones MT/PD" at bounding box center [341, 241] width 59 height 6
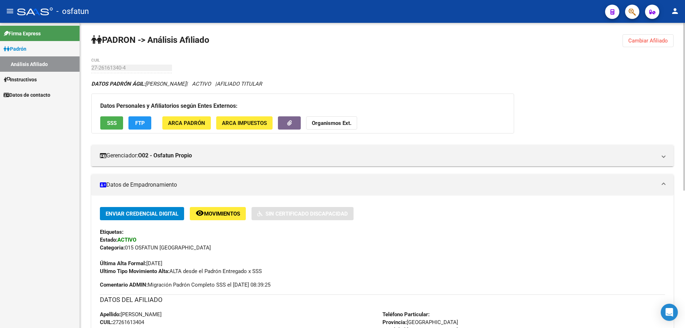
click at [336, 121] on strong "Organismos Ext." at bounding box center [332, 123] width 40 height 6
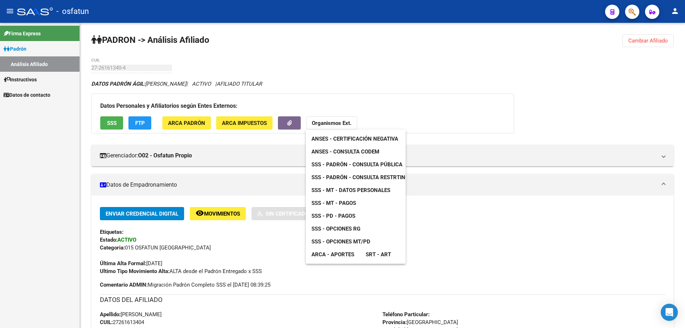
click at [355, 230] on span "SSS - Opciones RG" at bounding box center [336, 229] width 49 height 6
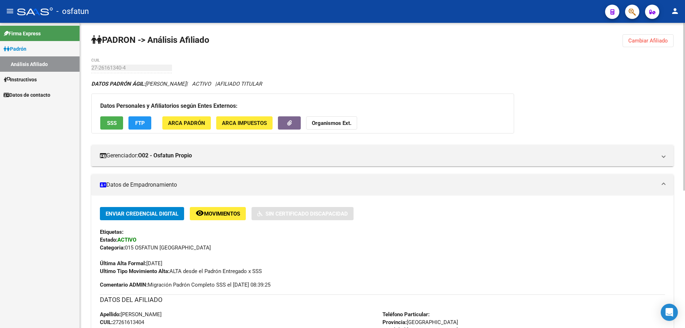
click at [330, 122] on strong "Organismos Ext." at bounding box center [332, 123] width 40 height 6
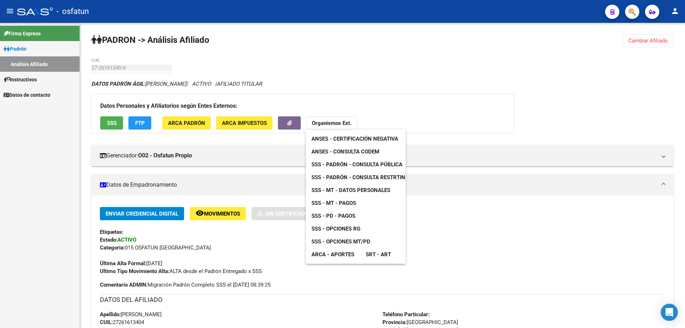
click at [374, 252] on span "SRT - ART" at bounding box center [378, 254] width 25 height 6
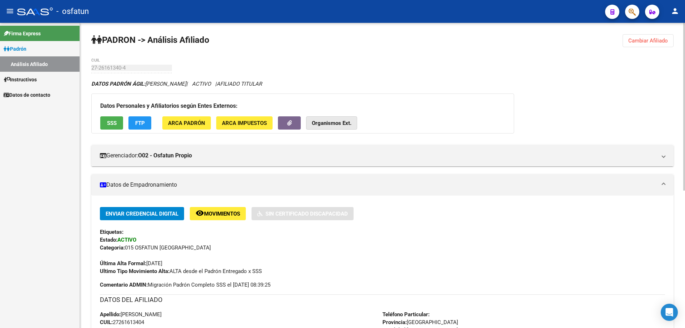
click at [318, 126] on strong "Organismos Ext." at bounding box center [332, 123] width 40 height 6
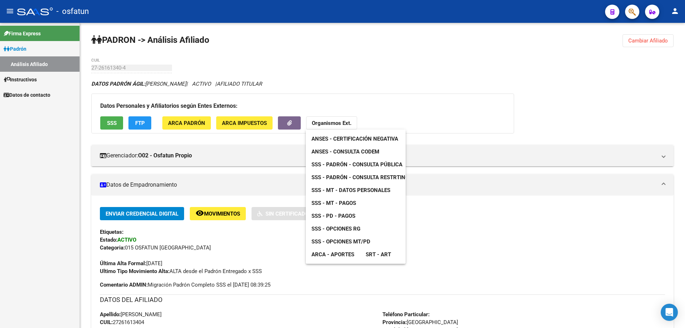
click at [333, 253] on span "ARCA - Aportes" at bounding box center [333, 254] width 43 height 6
